Goal: Task Accomplishment & Management: Manage account settings

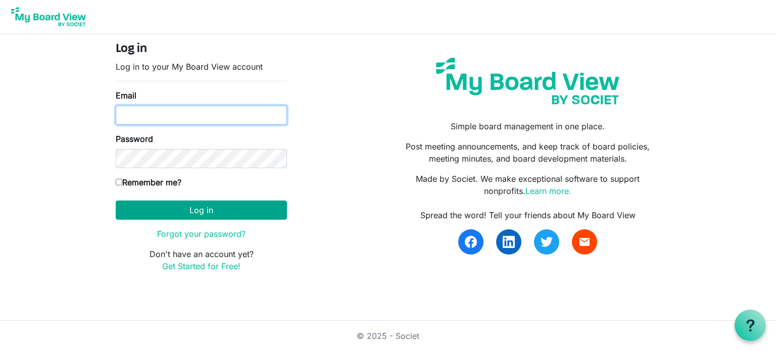
type input "leanne_z@hotmail.com"
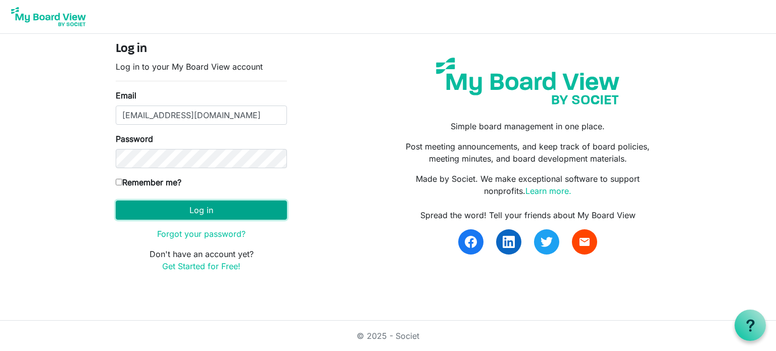
click at [214, 210] on button "Log in" at bounding box center [201, 210] width 171 height 19
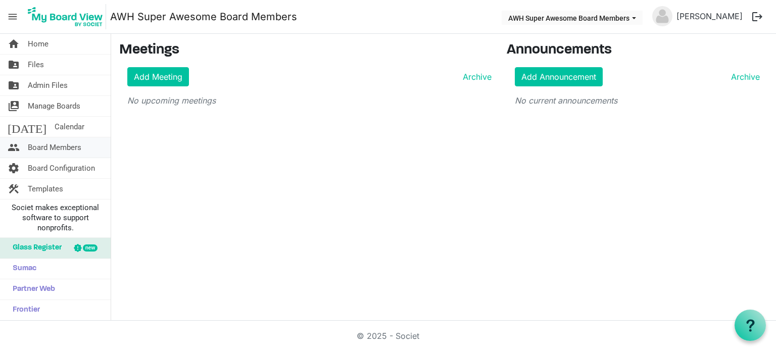
click at [56, 150] on span "Board Members" at bounding box center [55, 147] width 54 height 20
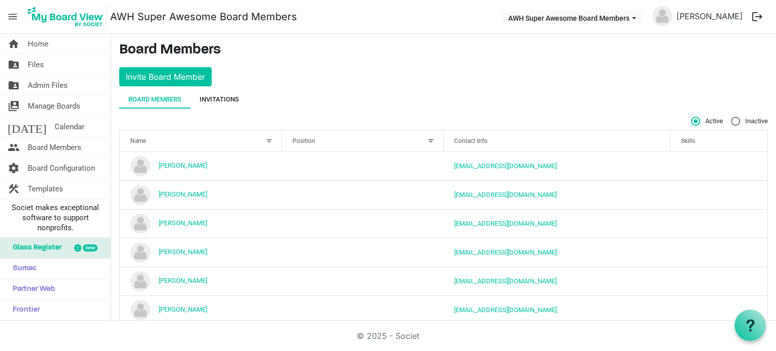
click at [216, 97] on div "Invitations" at bounding box center [219, 100] width 39 height 10
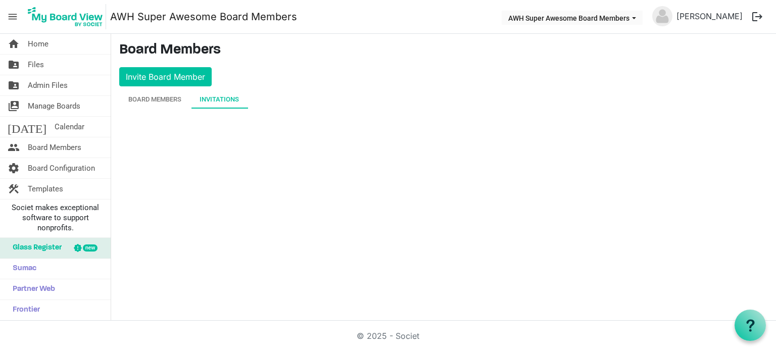
click at [216, 97] on div "Invitations" at bounding box center [219, 100] width 39 height 10
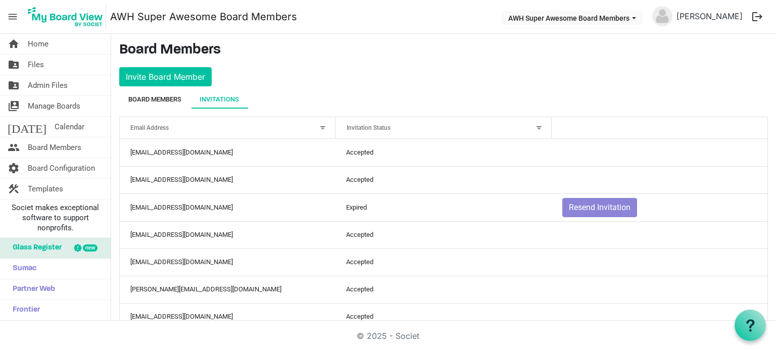
click at [150, 95] on div "Board Members" at bounding box center [154, 100] width 53 height 10
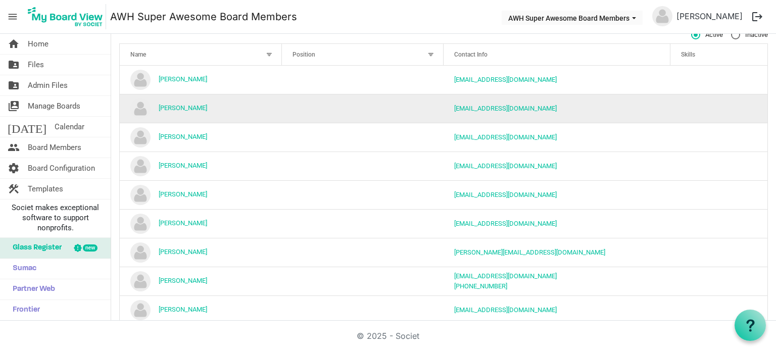
scroll to position [105, 0]
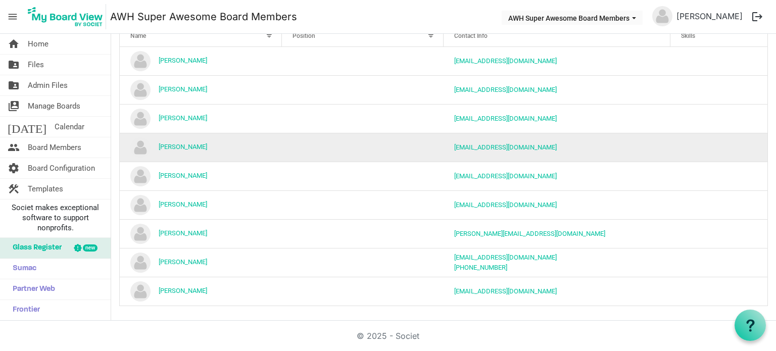
click at [231, 148] on td "[PERSON_NAME]" at bounding box center [201, 147] width 162 height 29
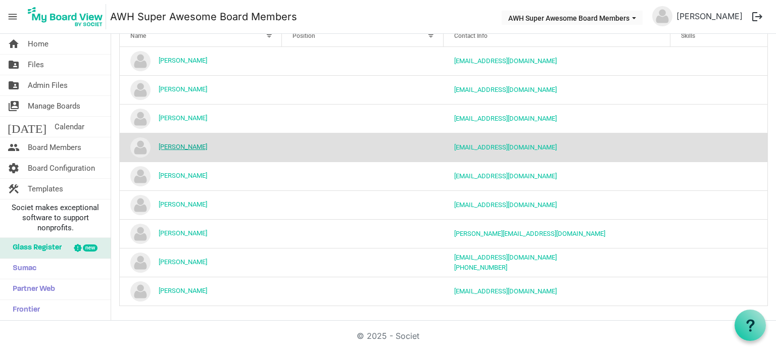
click at [190, 146] on link "[PERSON_NAME]" at bounding box center [183, 147] width 49 height 8
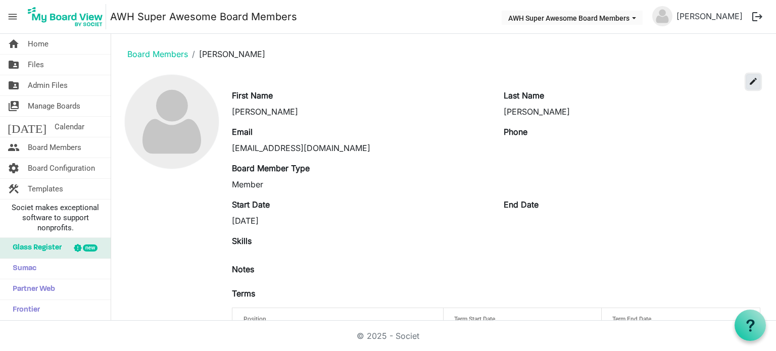
click at [757, 77] on span "edit" at bounding box center [753, 81] width 9 height 9
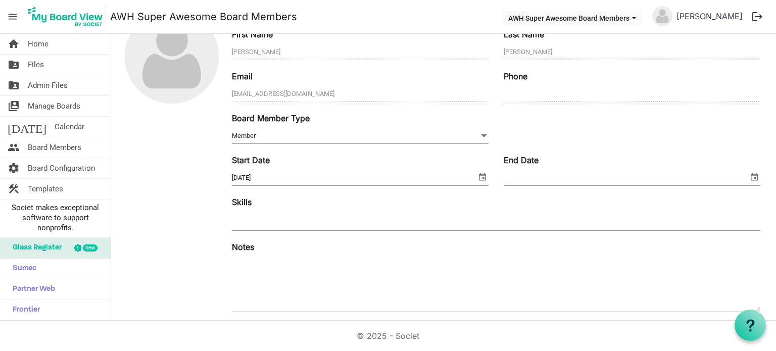
scroll to position [77, 0]
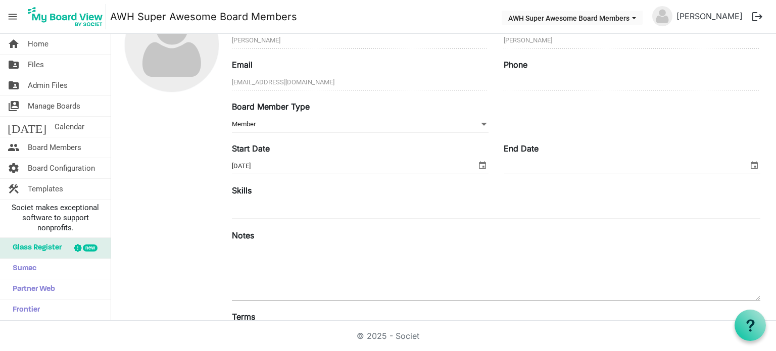
click at [478, 123] on span "Member Member" at bounding box center [360, 125] width 257 height 16
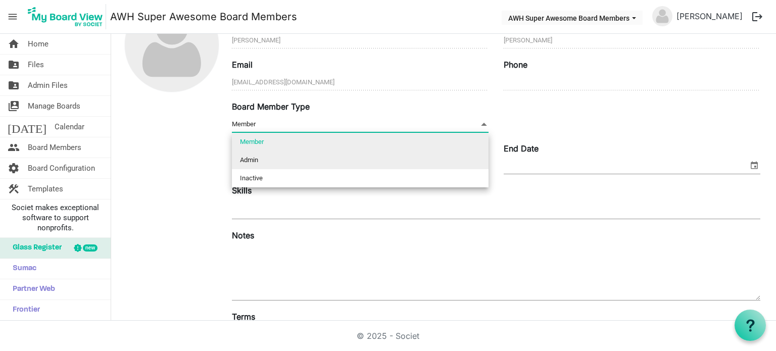
click at [434, 162] on li "Admin" at bounding box center [360, 160] width 257 height 18
type input "Admin"
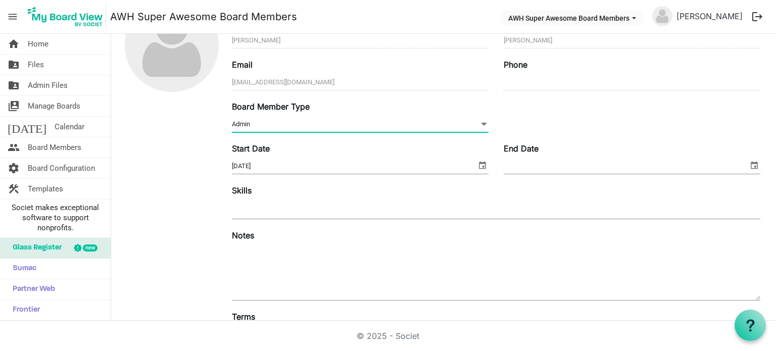
scroll to position [0, 0]
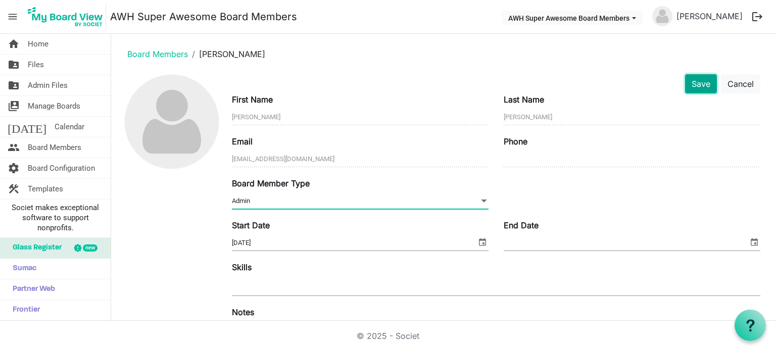
click at [693, 92] on button "Save" at bounding box center [701, 83] width 32 height 19
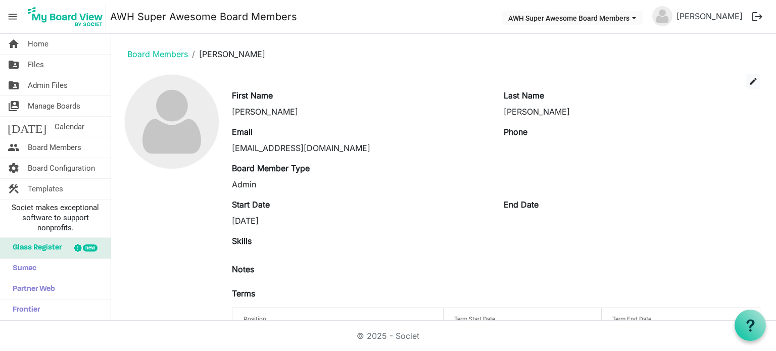
scroll to position [44, 0]
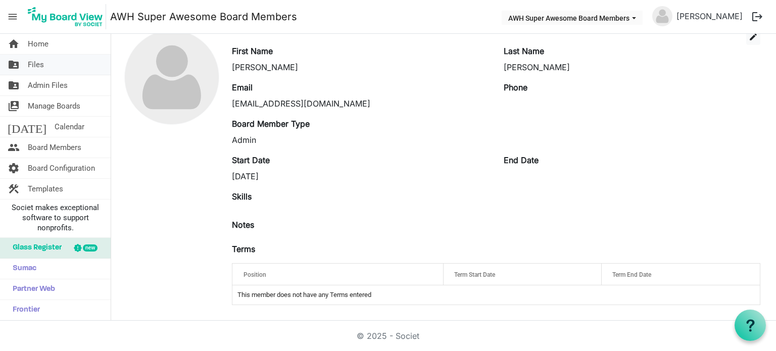
click at [50, 69] on link "folder_shared Files" at bounding box center [55, 65] width 111 height 20
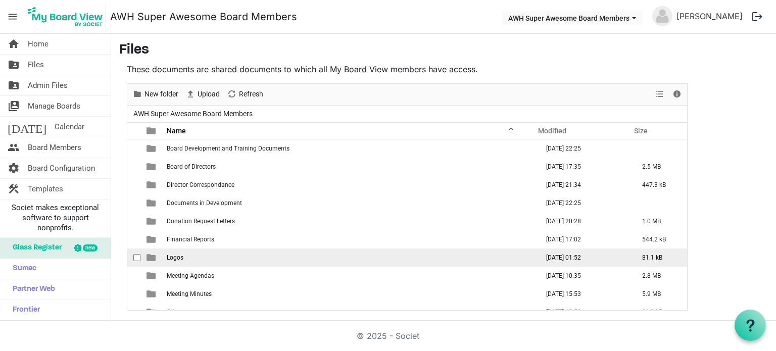
scroll to position [29, 0]
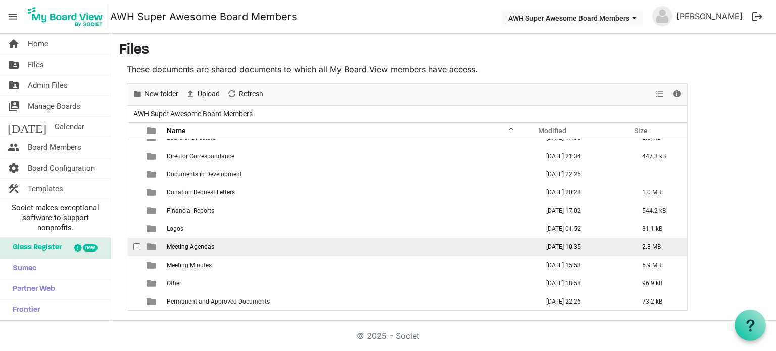
click at [234, 252] on td "Meeting Agendas" at bounding box center [350, 247] width 372 height 18
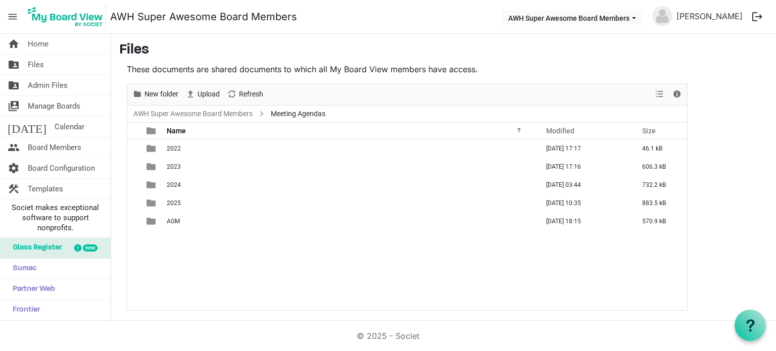
scroll to position [0, 0]
